Goal: Information Seeking & Learning: Learn about a topic

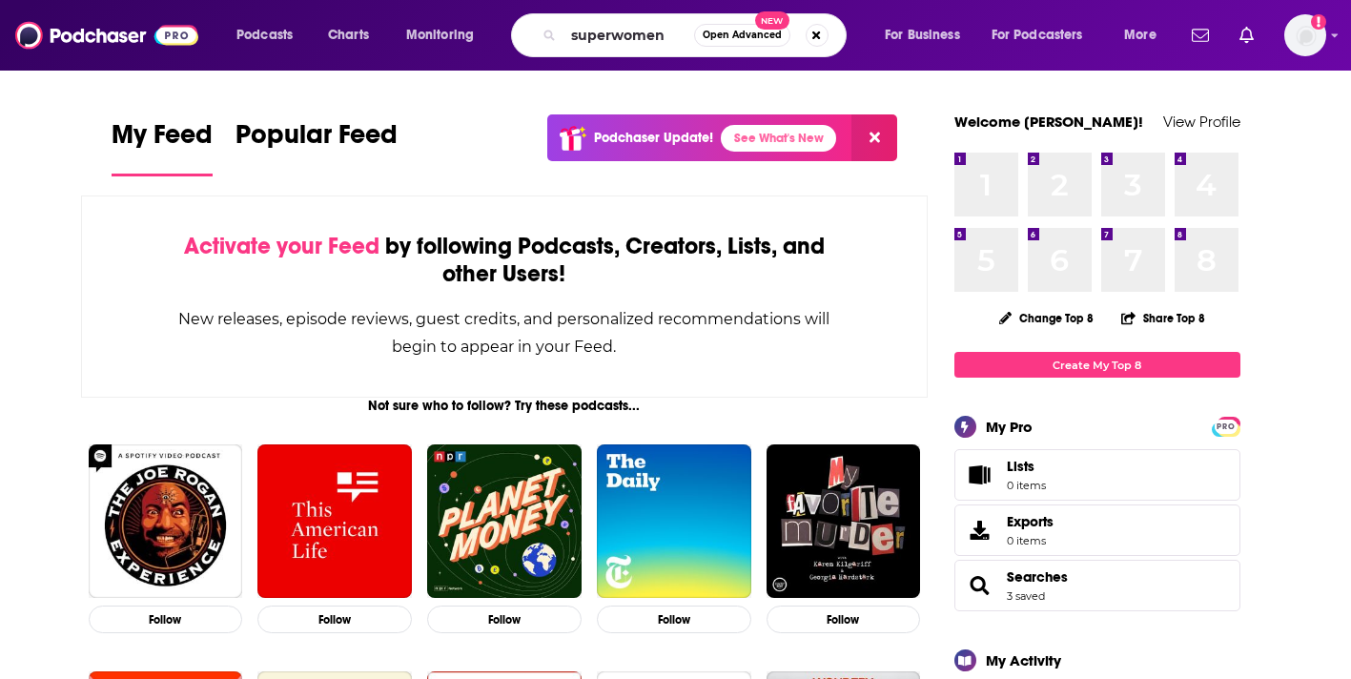
type input "superwomen"
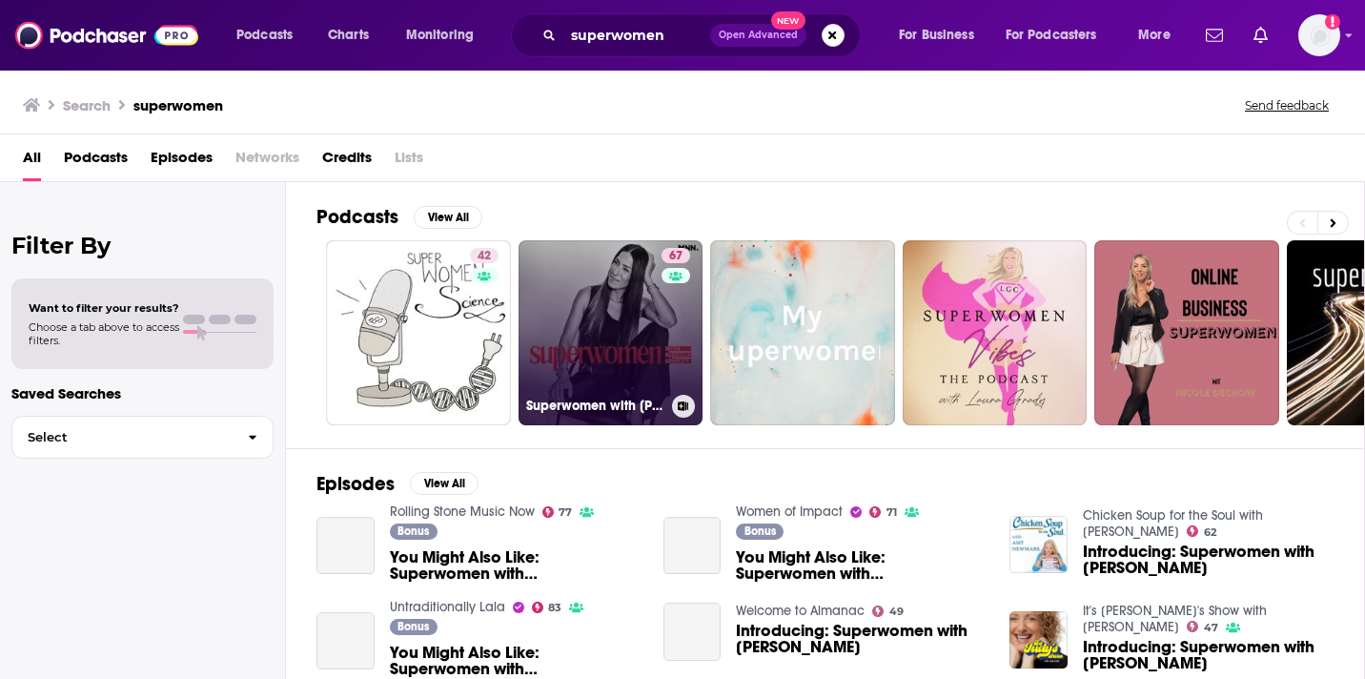
click at [605, 332] on link "67 Superwomen with [PERSON_NAME]" at bounding box center [611, 332] width 185 height 185
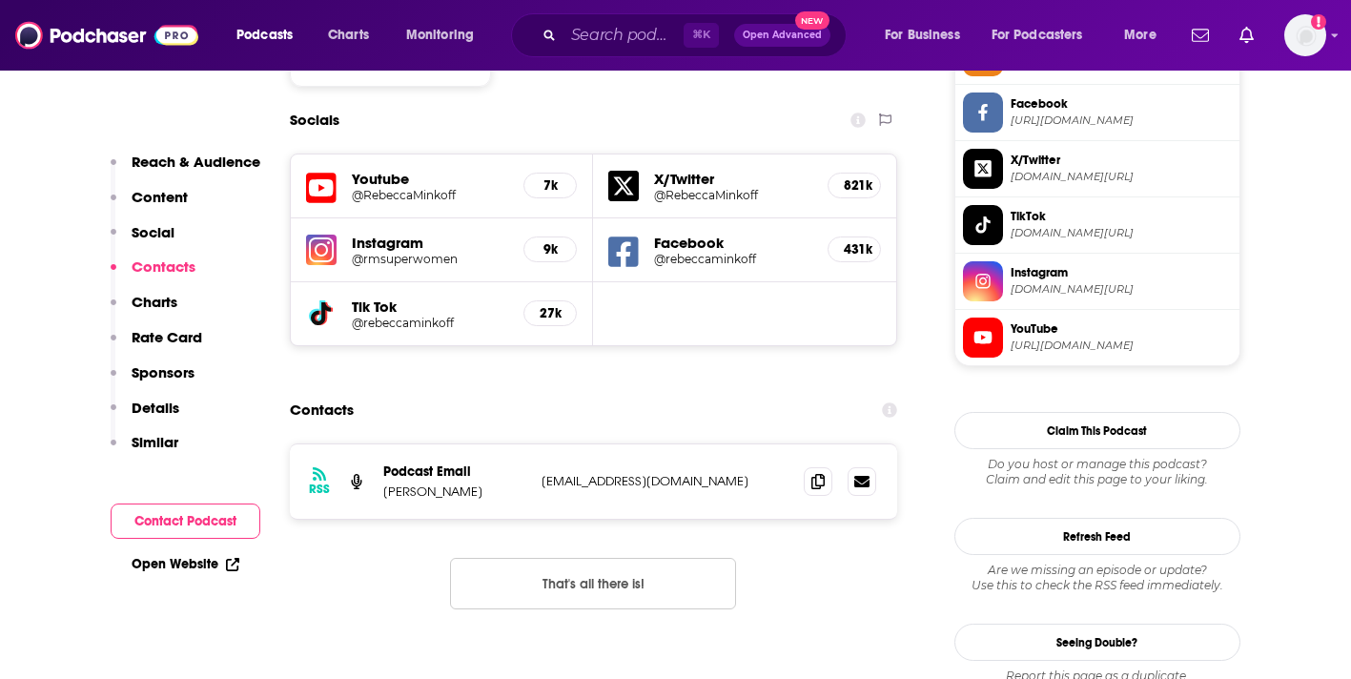
scroll to position [1650, 0]
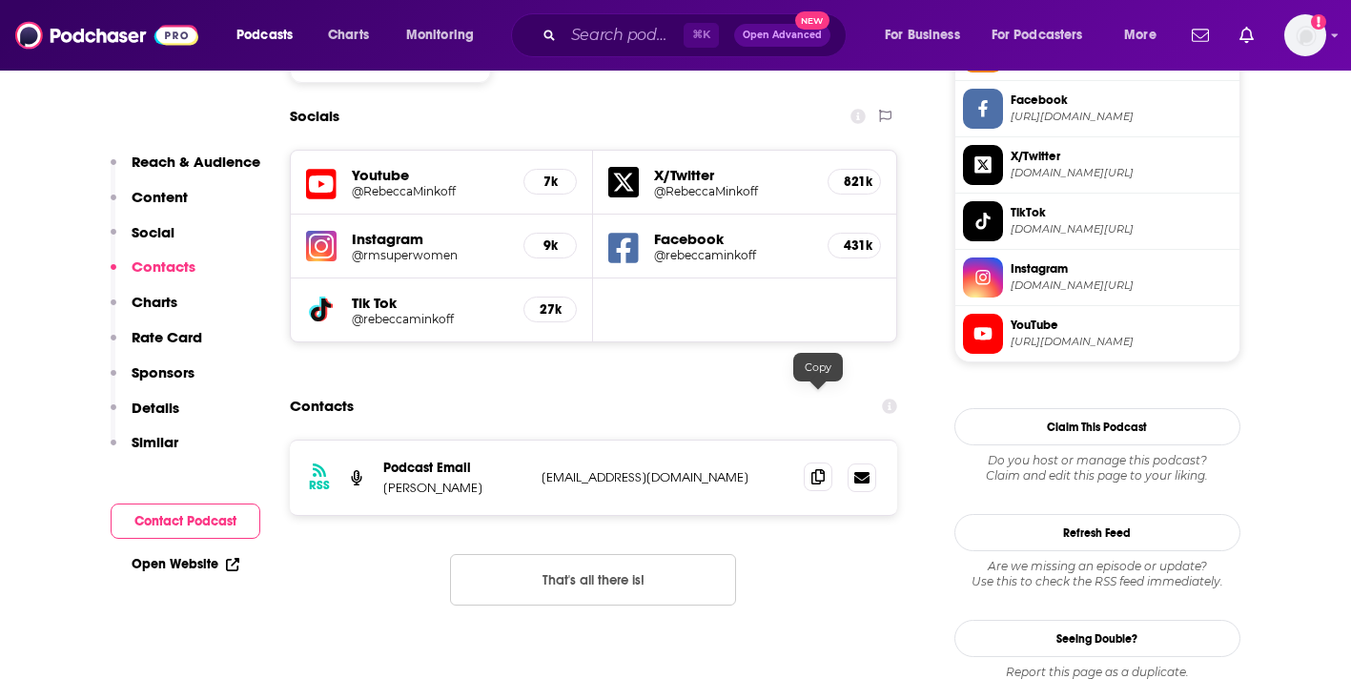
click at [814, 462] on span at bounding box center [818, 476] width 29 height 29
click at [598, 33] on input "Search podcasts, credits, & more..." at bounding box center [623, 35] width 120 height 31
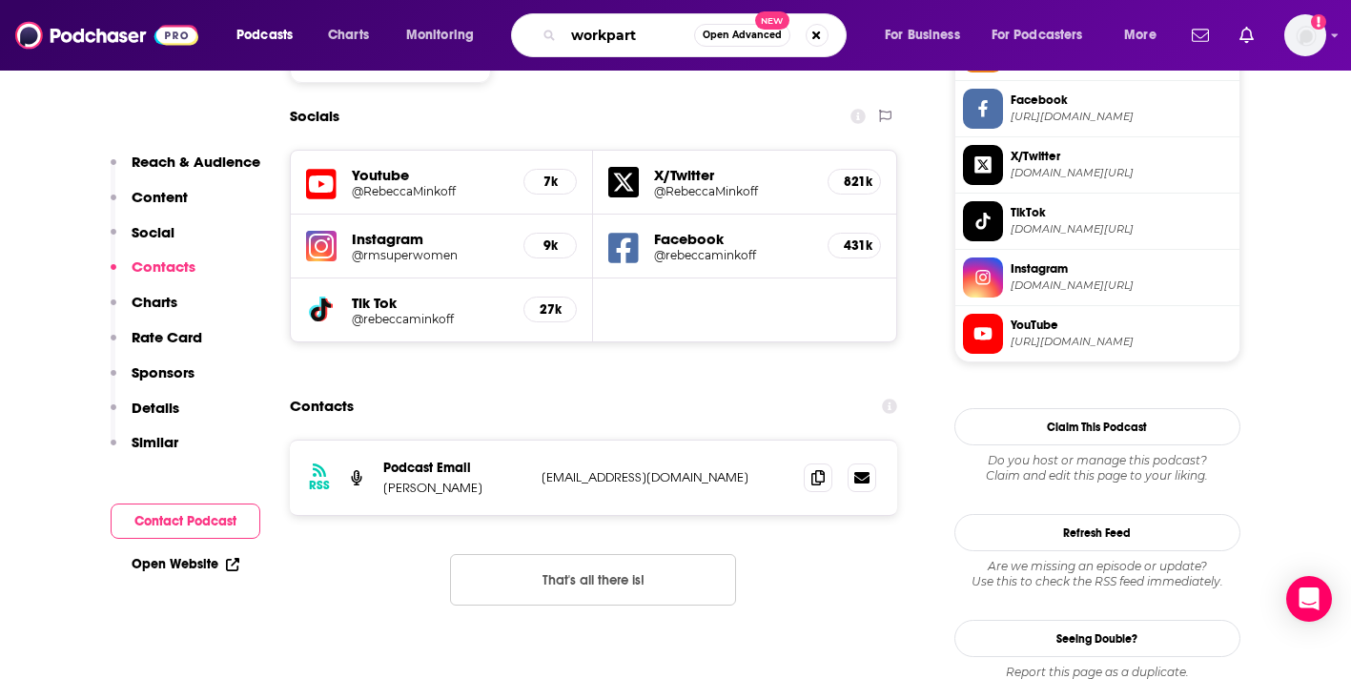
type input "workparty"
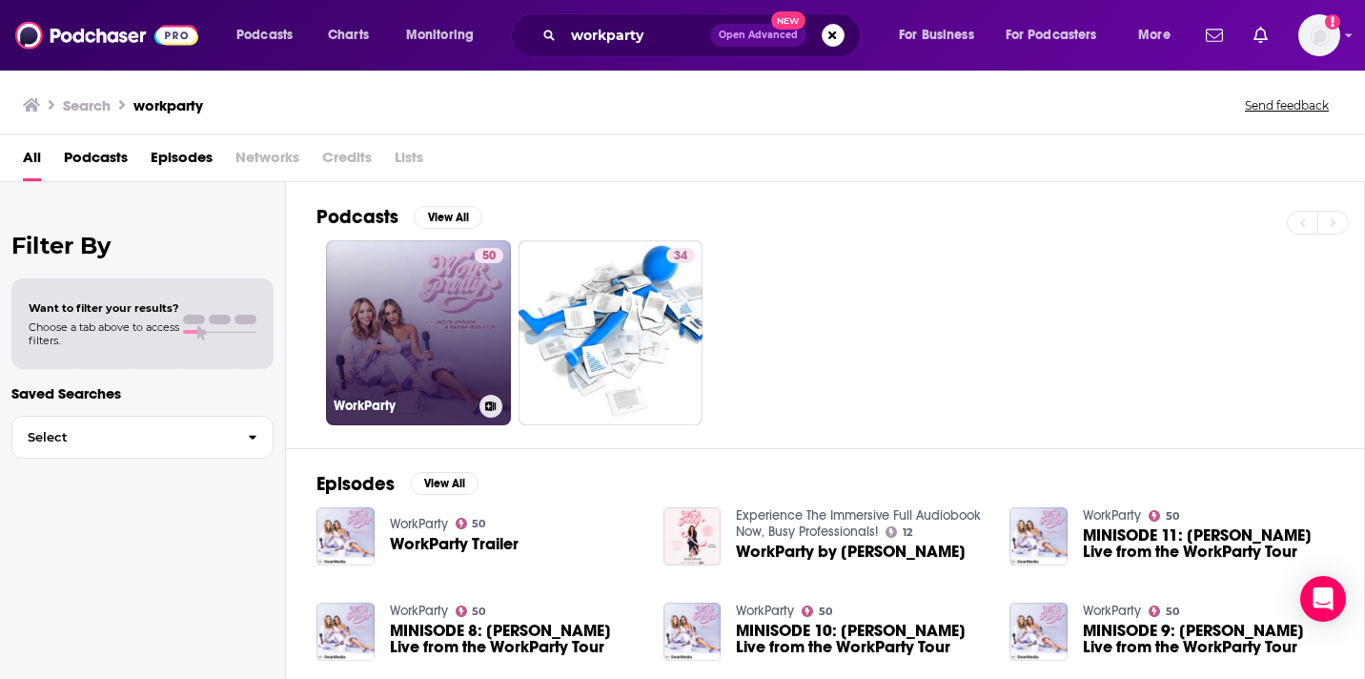
click at [417, 270] on link "50 WorkParty" at bounding box center [418, 332] width 185 height 185
